Goal: Information Seeking & Learning: Learn about a topic

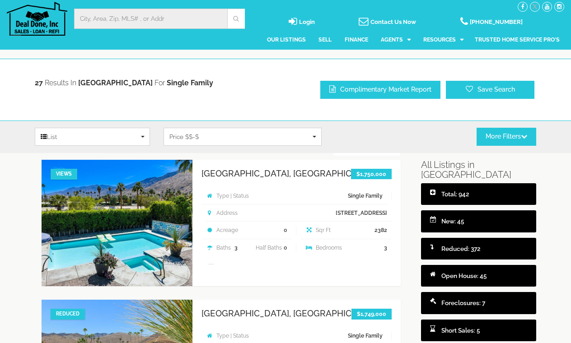
select select
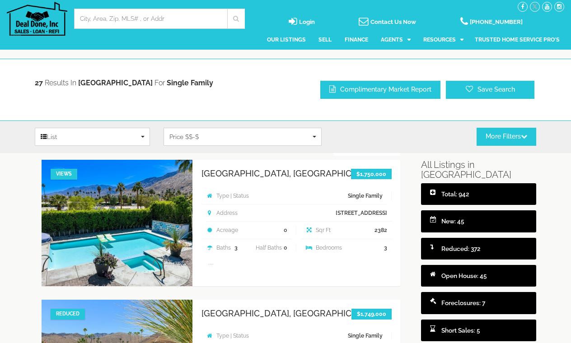
select select
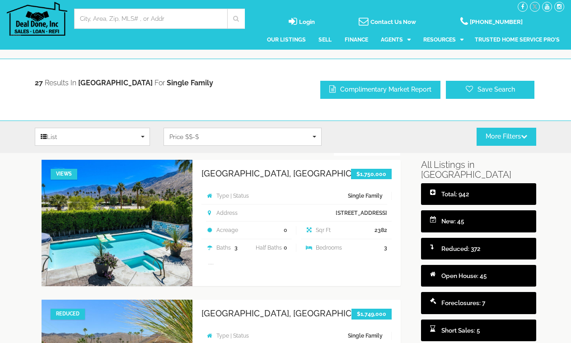
select select
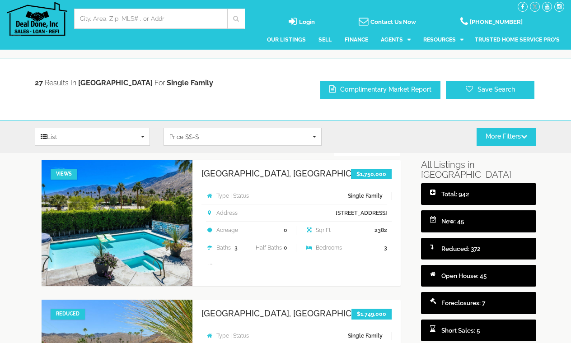
select select
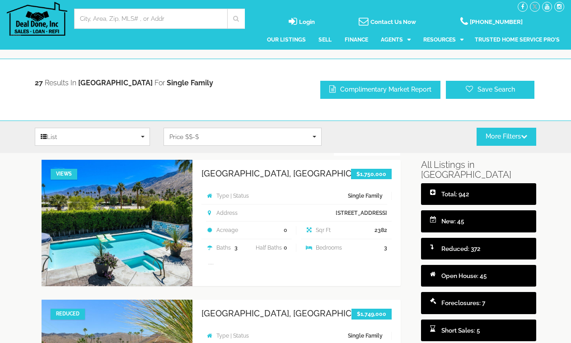
select select
